Goal: Task Accomplishment & Management: Use online tool/utility

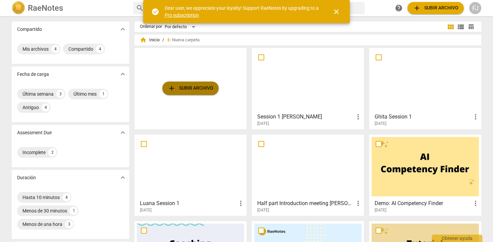
click at [193, 88] on span "add Subir archivo" at bounding box center [191, 88] width 46 height 8
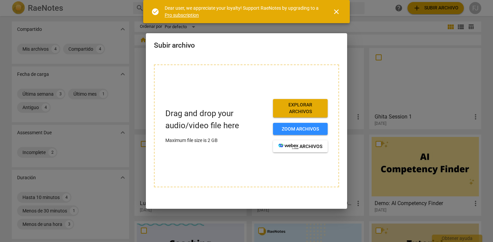
click at [284, 106] on span "Explorar archivos" at bounding box center [300, 108] width 44 height 13
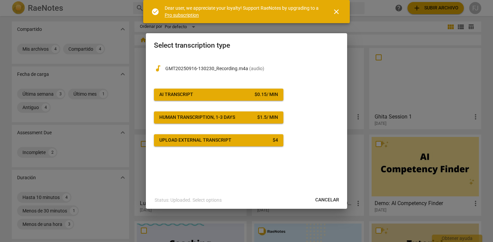
click at [320, 198] on span "Cancelar" at bounding box center [327, 200] width 24 height 7
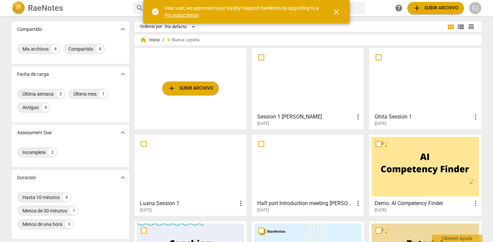
click at [198, 91] on span "add Subir archivo" at bounding box center [191, 88] width 46 height 8
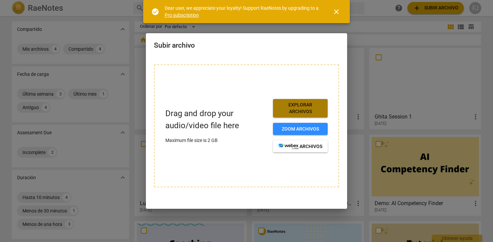
click at [301, 109] on span "Explorar archivos" at bounding box center [300, 108] width 44 height 13
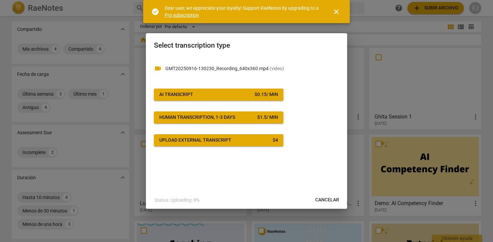
click at [256, 96] on div "$ 0.15 / min" at bounding box center [266, 94] width 23 height 7
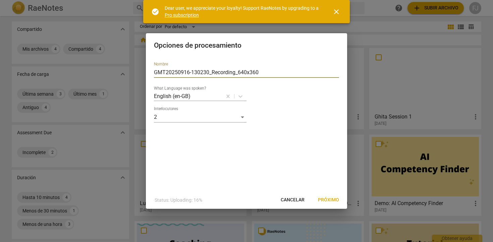
click at [239, 72] on input "GMT20250916-130230_Recording_640x360" at bounding box center [246, 72] width 185 height 11
drag, startPoint x: 264, startPoint y: 74, endPoint x: 118, endPoint y: 71, distance: 146.3
click at [118, 71] on div "Opciones de procesamiento Nombre GMT20250916-130230_Recording_640x360 What Lang…" at bounding box center [246, 121] width 493 height 242
type input "S"
type input "SESSION 2 [PERSON_NAME]"
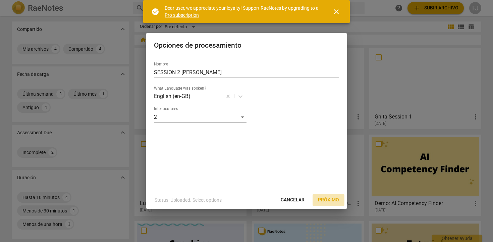
click at [329, 199] on span "Próximo" at bounding box center [328, 200] width 21 height 7
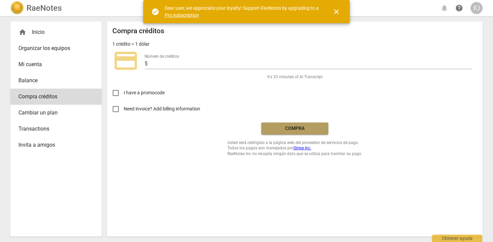
click at [304, 131] on span "Compra" at bounding box center [295, 128] width 56 height 7
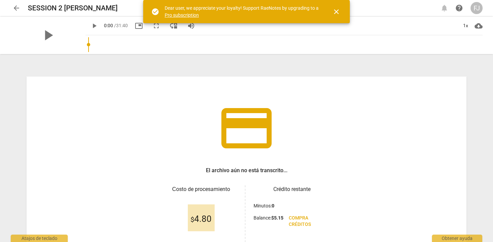
click at [337, 11] on span "close" at bounding box center [336, 12] width 8 height 8
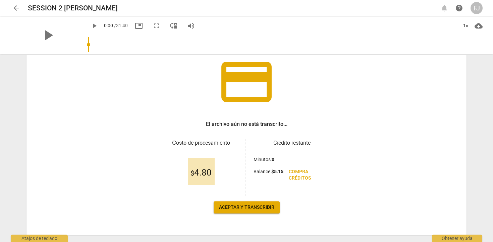
scroll to position [61, 0]
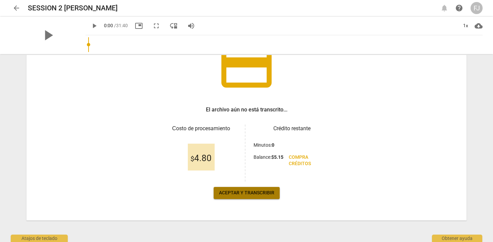
click at [235, 197] on button "Aceptar y transcribir" at bounding box center [247, 193] width 66 height 12
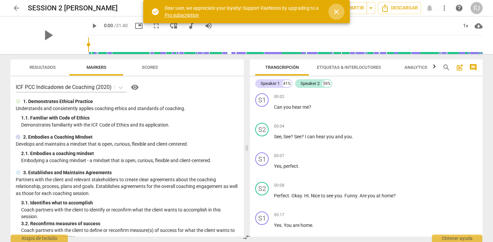
click at [336, 12] on span "close" at bounding box center [336, 12] width 8 height 8
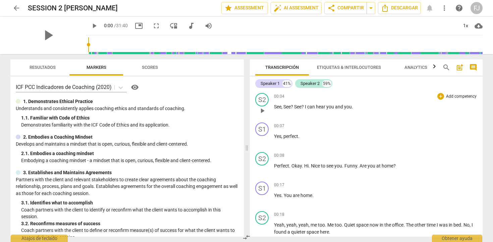
scroll to position [31, 0]
click at [279, 85] on div "Speaker 1" at bounding box center [270, 83] width 19 height 7
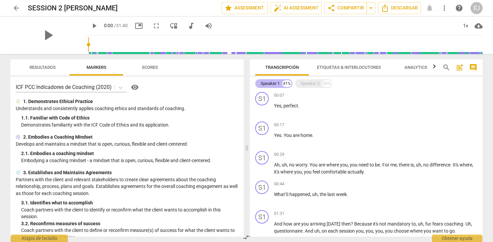
scroll to position [1, 0]
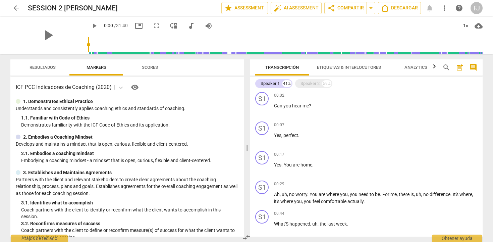
click at [328, 71] on span "Etiquetas & Interlocutores" at bounding box center [349, 67] width 80 height 9
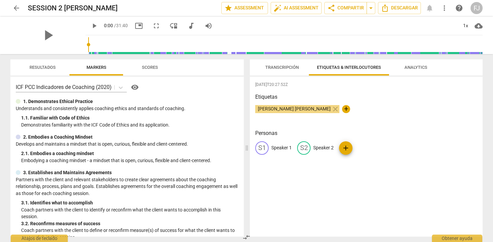
click at [288, 150] on p "Speaker 1" at bounding box center [281, 147] width 20 height 7
type input "[PERSON_NAME] [PERSON_NAME]"
click at [350, 149] on div "edit Speaker 2" at bounding box center [359, 147] width 37 height 13
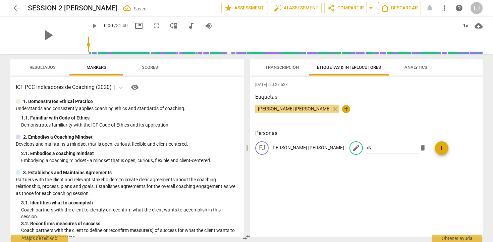
type input "a"
type input "Anna Scanferla"
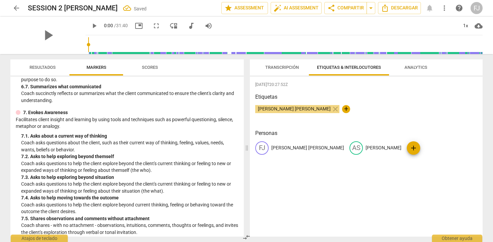
scroll to position [751, 0]
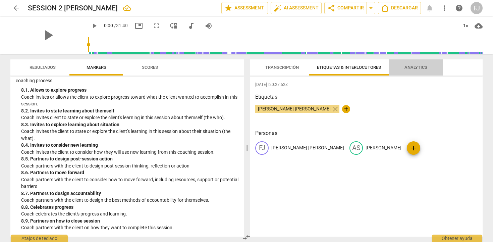
click at [412, 63] on span "Analytics" at bounding box center [415, 67] width 39 height 9
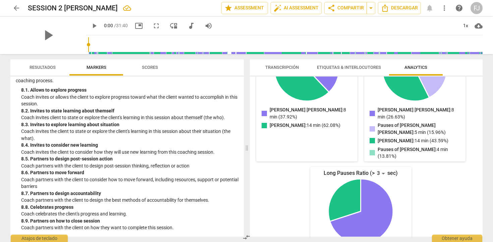
scroll to position [169, 0]
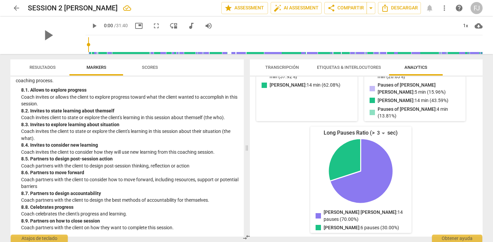
click at [151, 70] on span "Scores" at bounding box center [150, 67] width 32 height 9
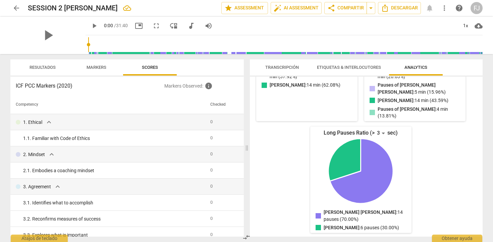
click at [53, 68] on span "Resultados" at bounding box center [43, 67] width 26 height 5
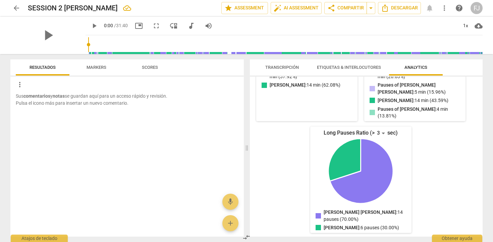
click at [104, 61] on button "Markers" at bounding box center [96, 67] width 54 height 16
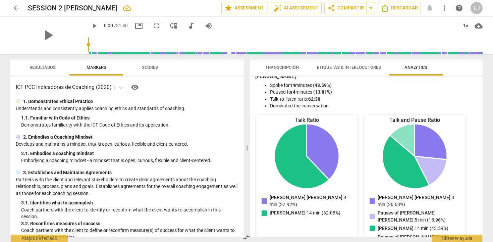
scroll to position [0, 0]
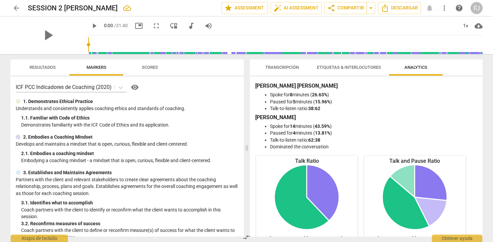
click at [292, 71] on span "Transcripción" at bounding box center [282, 67] width 50 height 9
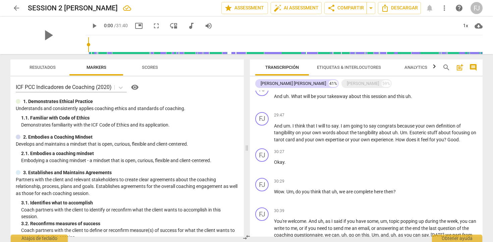
scroll to position [1370, 0]
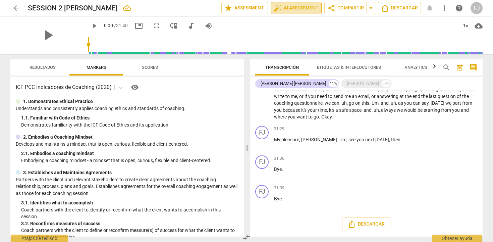
click at [282, 12] on span "auto_fix_high AI Assessment" at bounding box center [296, 8] width 45 height 8
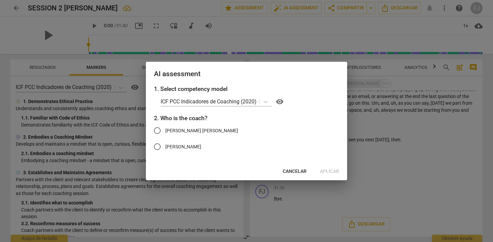
click at [210, 131] on span "[PERSON_NAME] [PERSON_NAME]" at bounding box center [201, 130] width 73 height 7
click at [165, 131] on input "[PERSON_NAME] [PERSON_NAME]" at bounding box center [157, 130] width 16 height 16
radio input "true"
click at [333, 172] on span "Aplicar" at bounding box center [329, 171] width 19 height 7
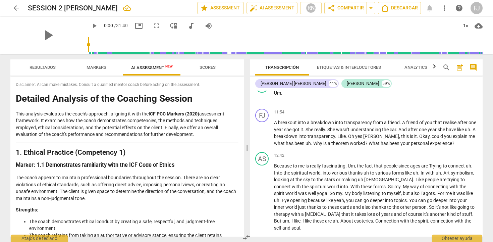
scroll to position [3118, 0]
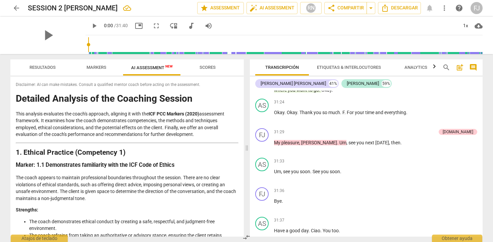
click at [417, 65] on span "Analytics" at bounding box center [415, 67] width 23 height 5
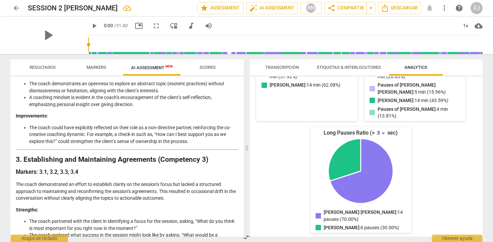
scroll to position [251, 0]
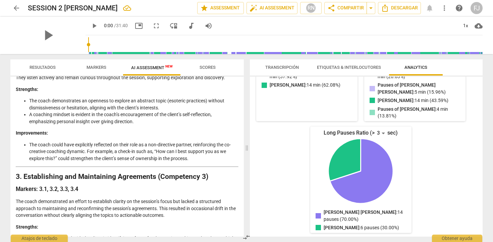
click at [49, 67] on span "Resultados" at bounding box center [43, 67] width 26 height 5
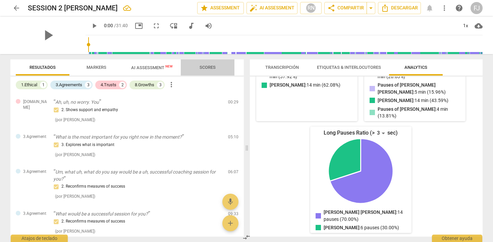
click at [201, 64] on span "Scores" at bounding box center [207, 67] width 32 height 9
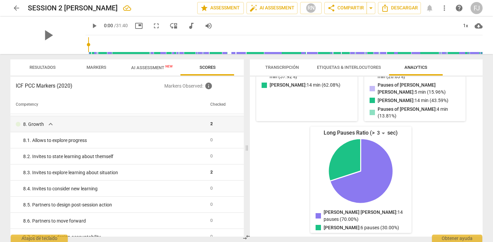
scroll to position [634, 0]
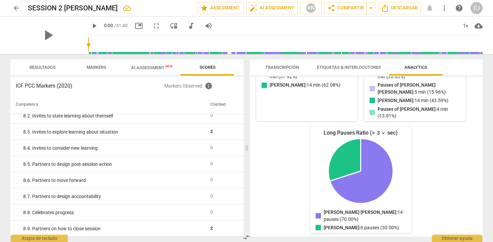
click at [137, 64] on span "AI Assessment New" at bounding box center [152, 67] width 58 height 10
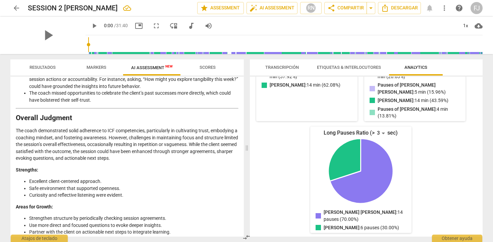
scroll to position [1281, 0]
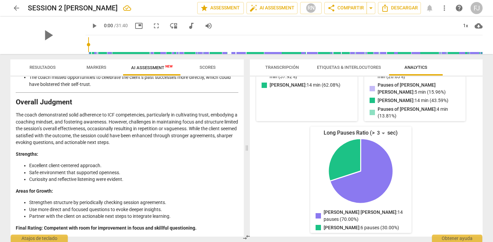
click at [162, 144] on p "The coach demonstrated solid adherence to ICF competencies, particularly in cul…" at bounding box center [127, 128] width 223 height 35
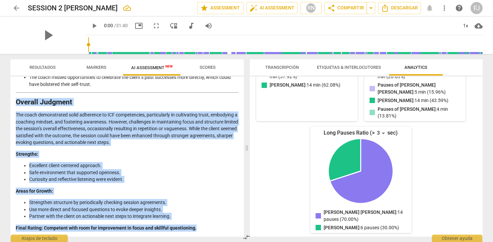
drag, startPoint x: 17, startPoint y: 102, endPoint x: 214, endPoint y: 225, distance: 232.4
copy div "Overall Judgment The coach demonstrated solid adherence to ICF competencies, pa…"
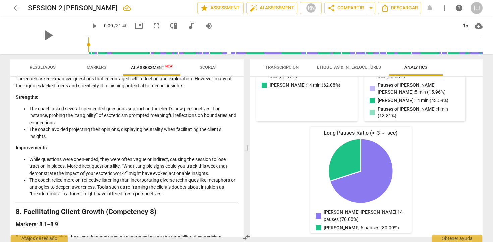
scroll to position [1008, 0]
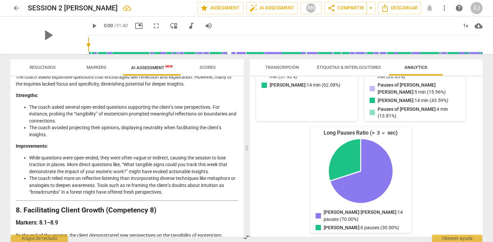
drag, startPoint x: 30, startPoint y: 179, endPoint x: 225, endPoint y: 214, distance: 198.7
copy li
